Goal: Unclear: Browse casually

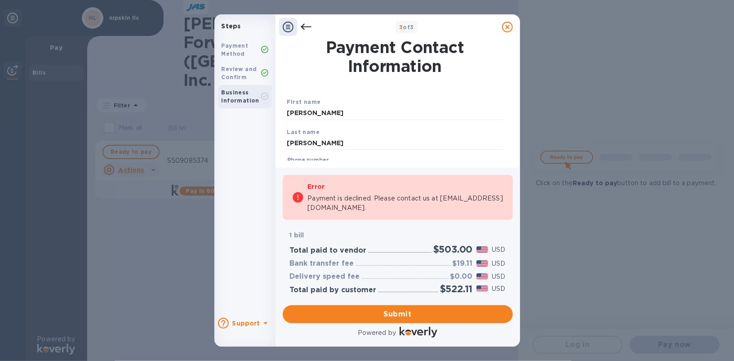
click at [306, 27] on icon at bounding box center [305, 27] width 11 height 6
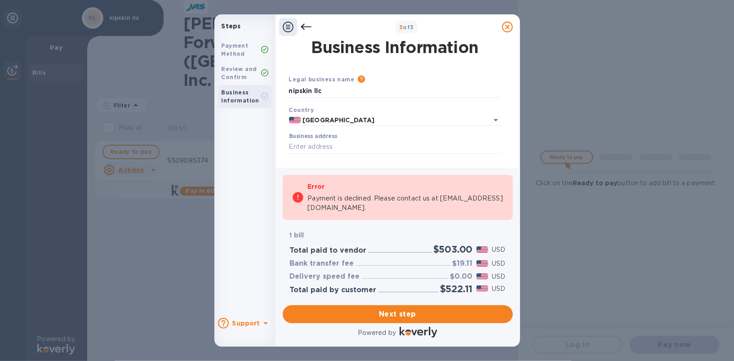
click at [306, 27] on icon at bounding box center [305, 27] width 11 height 6
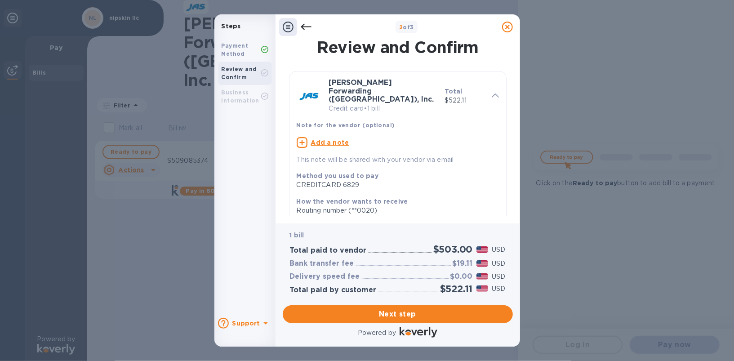
click at [306, 27] on icon at bounding box center [305, 27] width 11 height 6
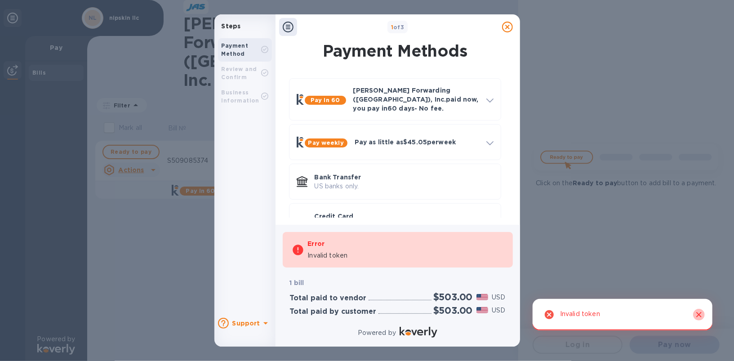
click at [700, 318] on icon "Close" at bounding box center [699, 314] width 9 height 9
